Goal: Task Accomplishment & Management: Complete application form

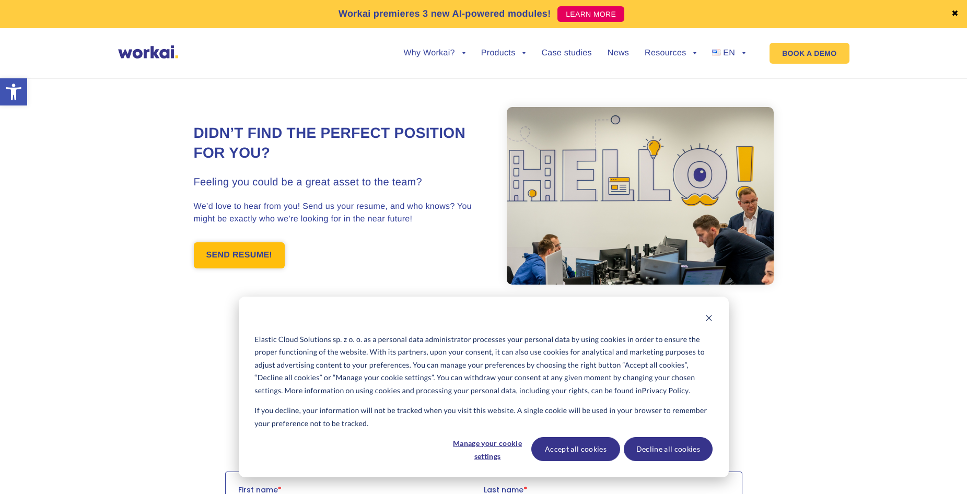
click at [260, 255] on link "SEND RESUME!" at bounding box center [239, 256] width 91 height 26
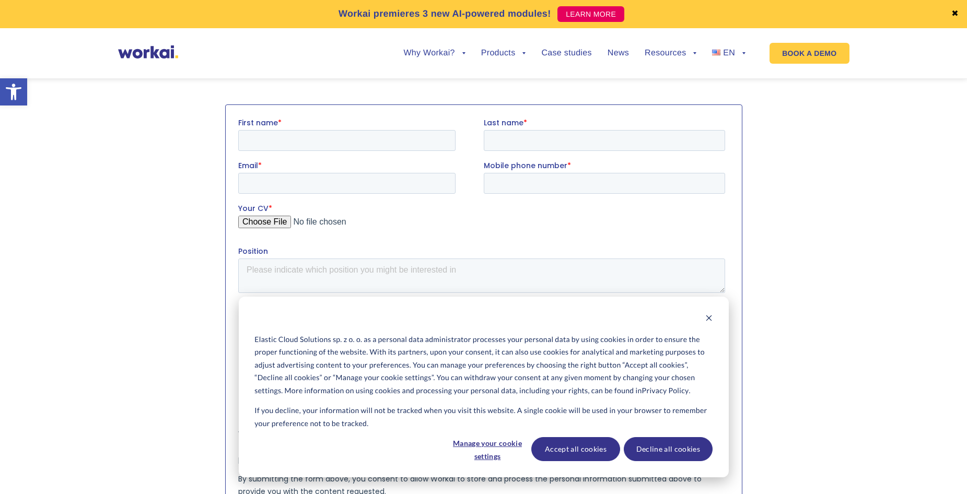
scroll to position [368, 0]
click at [300, 141] on input "First name *" at bounding box center [346, 139] width 217 height 21
type input "[PERSON_NAME]"
click at [515, 137] on input "Last name *" at bounding box center [603, 139] width 241 height 21
type input "[PERSON_NAME]"
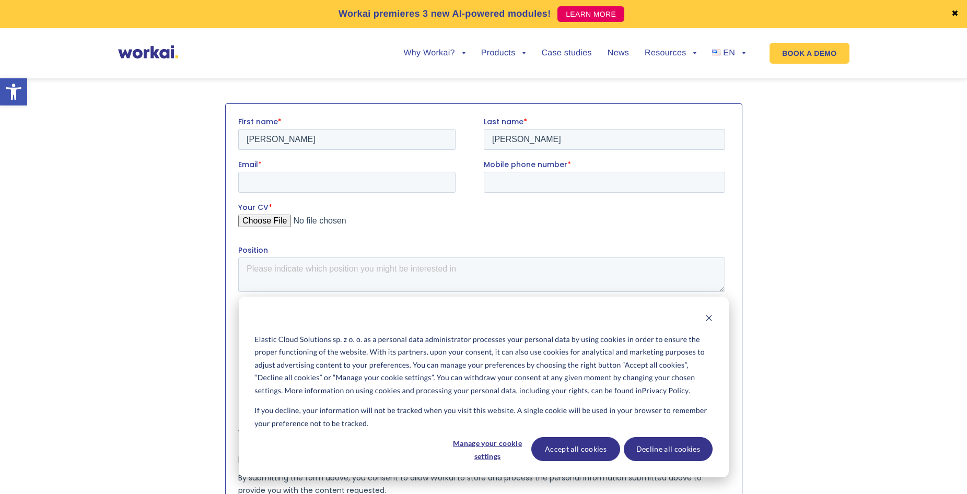
drag, startPoint x: 369, startPoint y: 196, endPoint x: 370, endPoint y: 188, distance: 7.9
click at [369, 195] on fieldset "Email * Mobile phone number *" at bounding box center [483, 180] width 491 height 43
click at [368, 189] on input "Email *" at bounding box center [346, 181] width 217 height 21
type input "[EMAIL_ADDRESS][DOMAIN_NAME]"
click at [590, 178] on input "Mobile phone number *" at bounding box center [603, 181] width 241 height 21
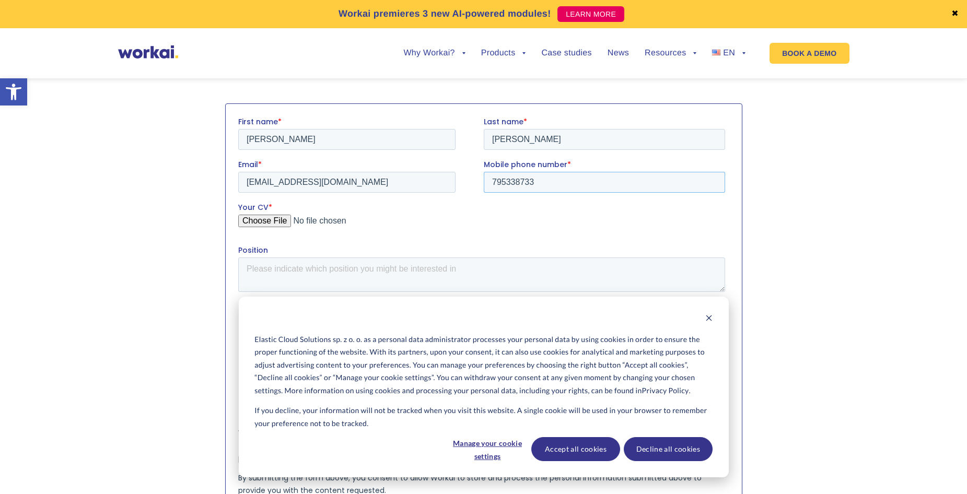
type input "795338733"
click at [254, 224] on input "Your CV *" at bounding box center [481, 224] width 487 height 21
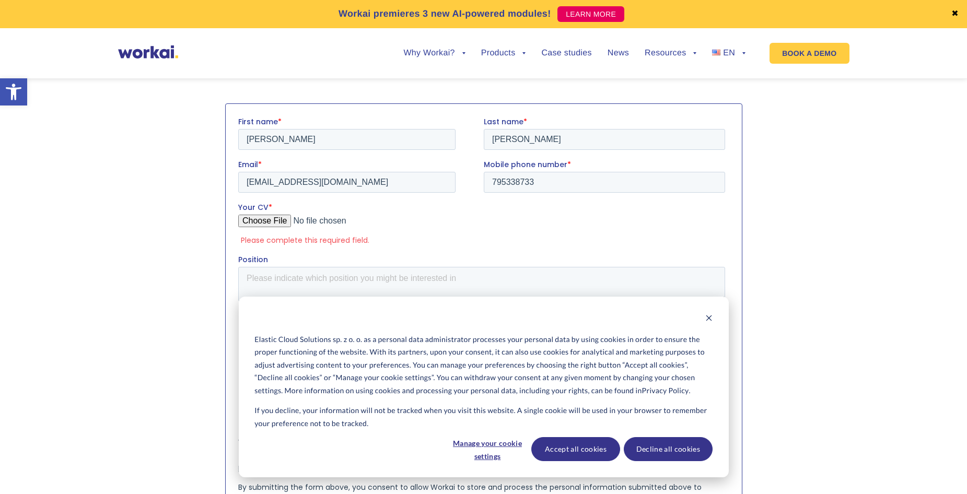
type input "C:\fakepath\[PERSON_NAME].pdf"
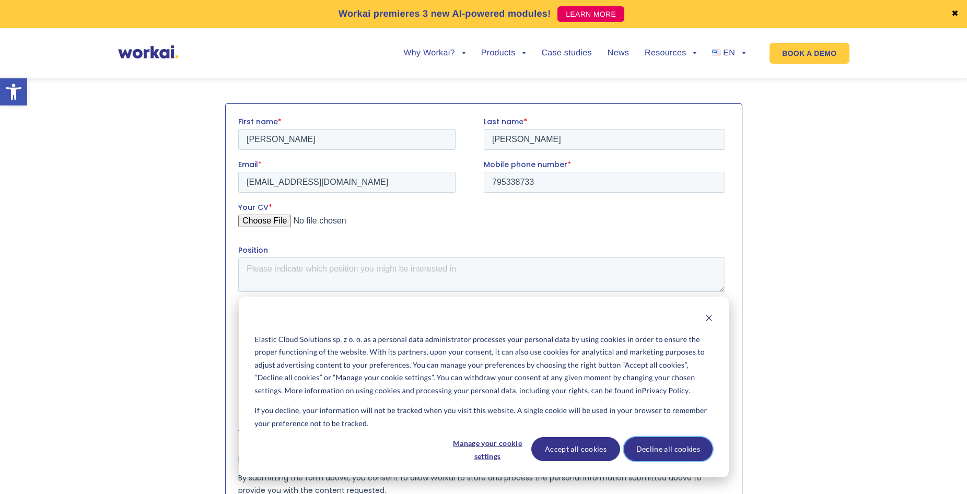
click at [661, 452] on button "Decline all cookies" at bounding box center [668, 449] width 89 height 24
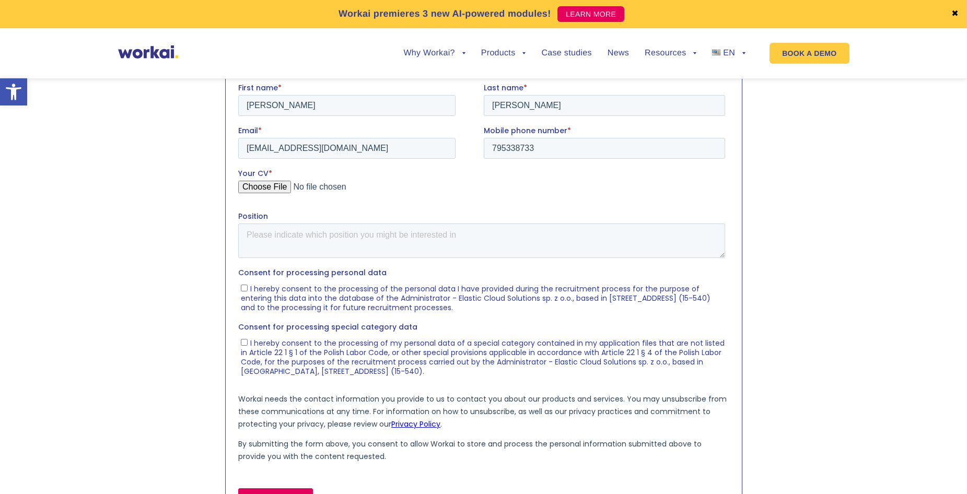
scroll to position [421, 0]
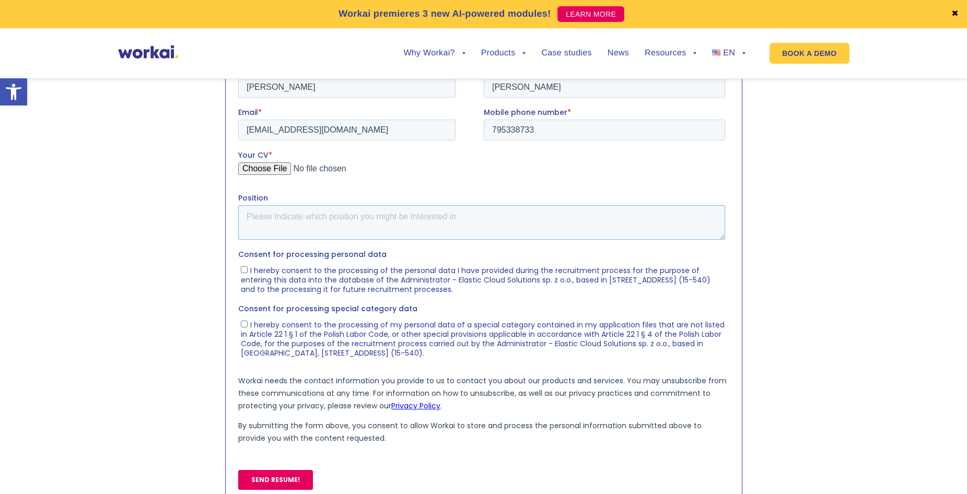
click at [291, 222] on textarea "Position" at bounding box center [481, 222] width 487 height 34
type textarea "Flexible"
click at [239, 277] on ul "I hereby consent to the processing of the personal data I have provided during …" at bounding box center [481, 277] width 487 height 32
click at [243, 272] on input "I hereby consent to the processing of the personal data I have provided during …" at bounding box center [243, 269] width 7 height 7
checkbox input "true"
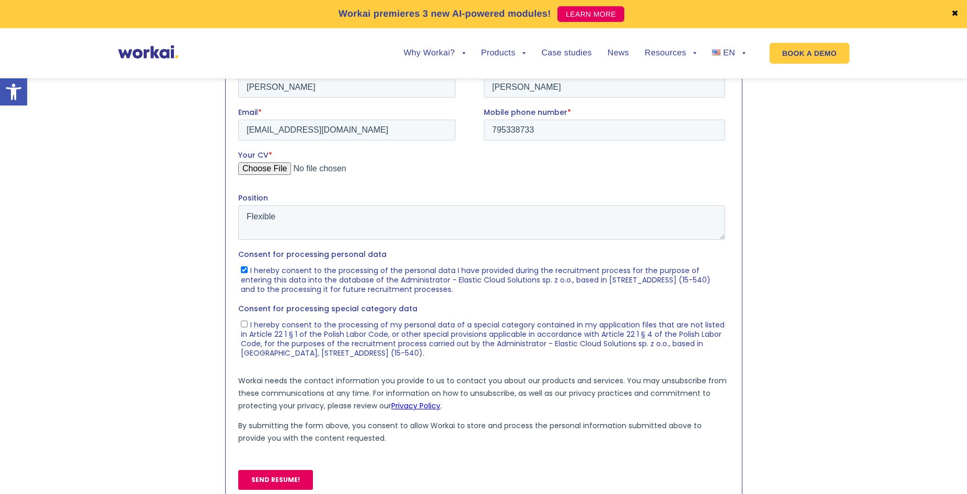
click at [245, 329] on span "I hereby consent to the processing of my personal data of a special category co…" at bounding box center [482, 338] width 484 height 39
click at [245, 327] on input "I hereby consent to the processing of my personal data of a special category co…" at bounding box center [243, 323] width 7 height 7
checkbox input "true"
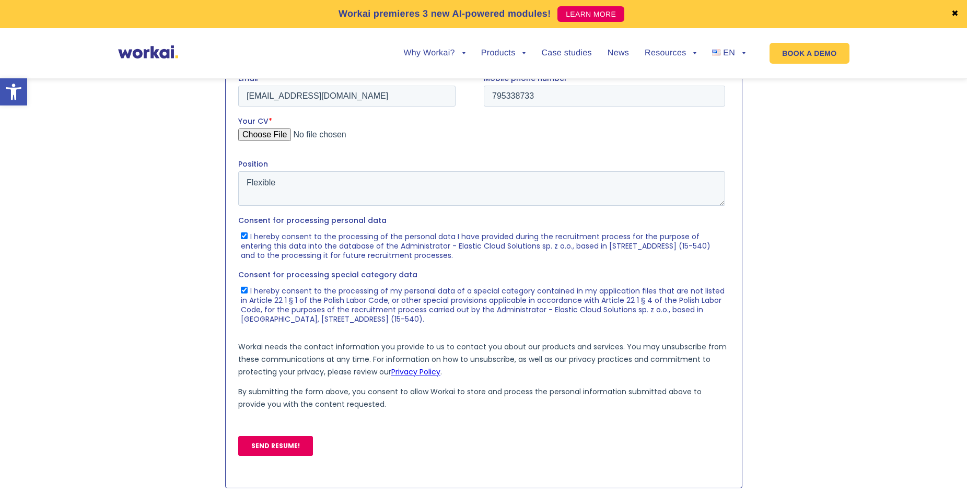
scroll to position [473, 0]
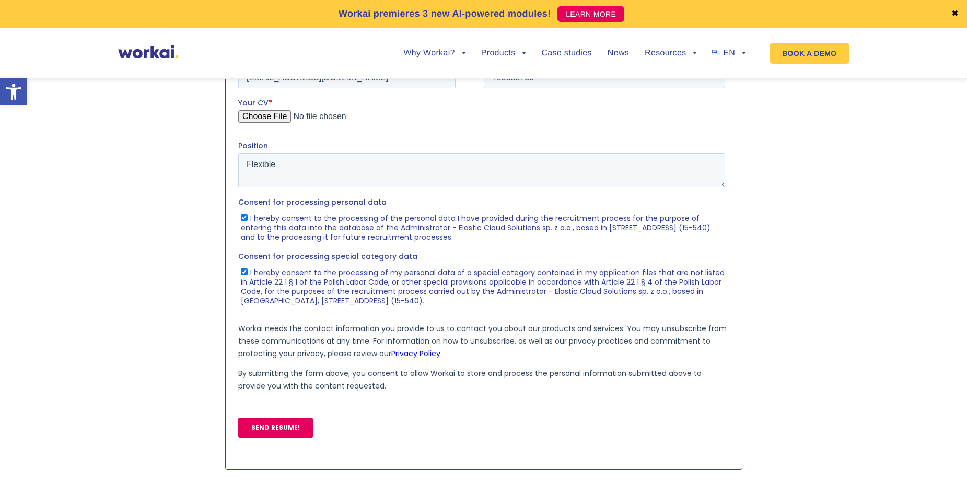
click at [281, 424] on input "SEND RESUME!" at bounding box center [275, 428] width 75 height 20
